Goal: Navigation & Orientation: Find specific page/section

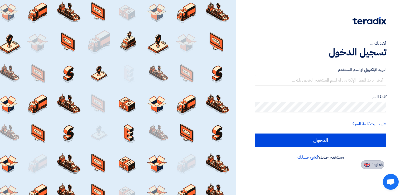
click at [377, 164] on span "English" at bounding box center [377, 165] width 11 height 4
type input "Sign in"
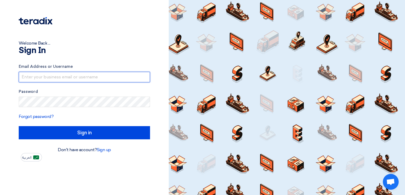
click at [44, 75] on input "text" at bounding box center [84, 77] width 131 height 11
click at [66, 78] on input "text" at bounding box center [84, 77] width 131 height 11
type input "[PERSON_NAME][EMAIL_ADDRESS][DOMAIN_NAME]"
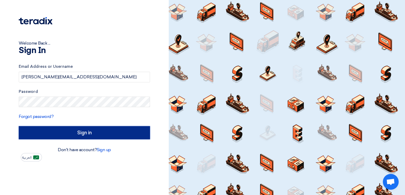
click at [74, 137] on input "Sign in" at bounding box center [84, 132] width 131 height 13
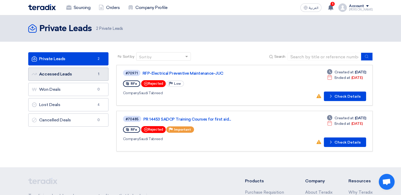
click at [72, 70] on link "Accessed Leads Accessed Leads 1" at bounding box center [68, 74] width 80 height 13
